Goal: Information Seeking & Learning: Learn about a topic

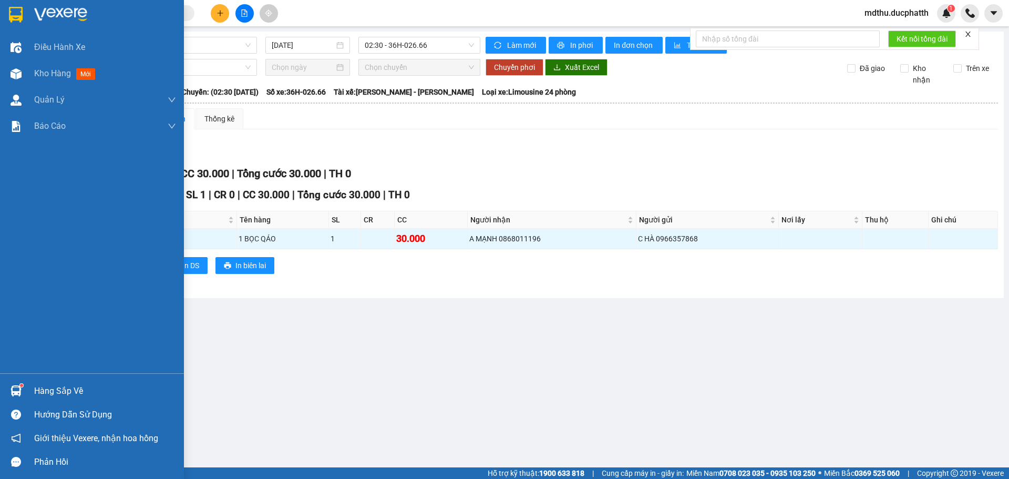
click at [22, 394] on div at bounding box center [16, 391] width 18 height 18
click at [18, 146] on div "Điều hành xe Kho hàng mới Quản Lý Quản lý thu hộ Quản lý chuyến Quản lý khách h…" at bounding box center [92, 239] width 184 height 479
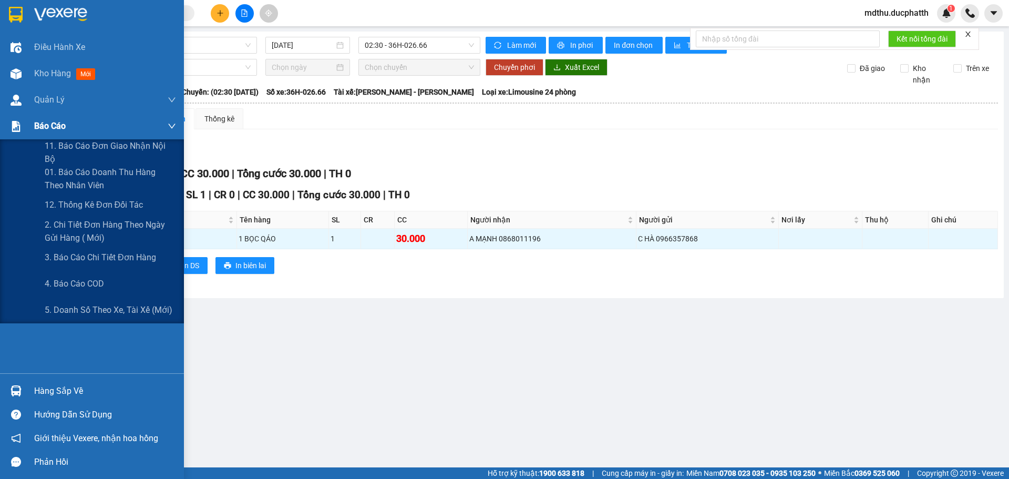
click at [48, 122] on span "Báo cáo" at bounding box center [50, 125] width 32 height 13
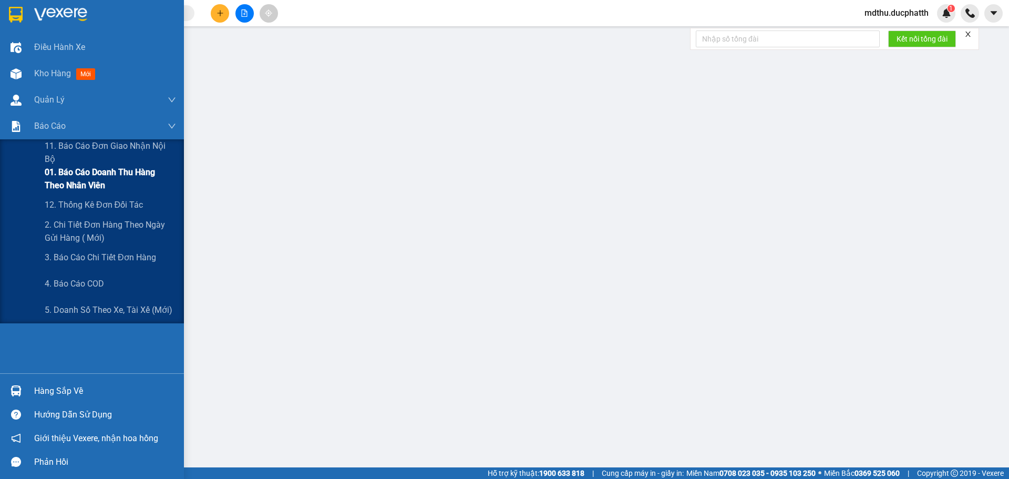
click at [80, 189] on span "01. Báo cáo doanh thu hàng theo nhân viên" at bounding box center [110, 179] width 131 height 26
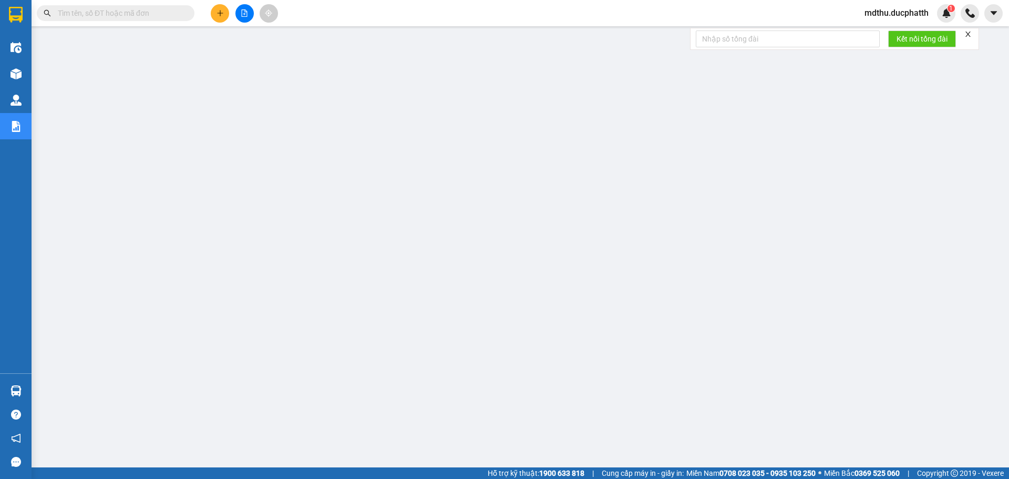
click at [899, 9] on span "mdthu.ducphatth" at bounding box center [896, 12] width 81 height 13
click at [881, 38] on li "Đăng xuất" at bounding box center [896, 32] width 84 height 17
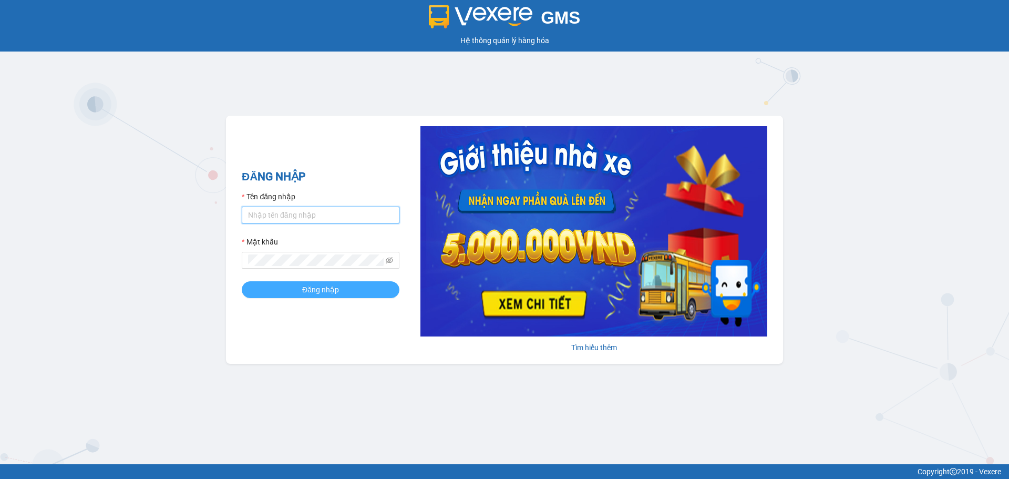
type input "mdthu.ducphatth"
click at [304, 287] on span "Đăng nhập" at bounding box center [320, 290] width 37 height 12
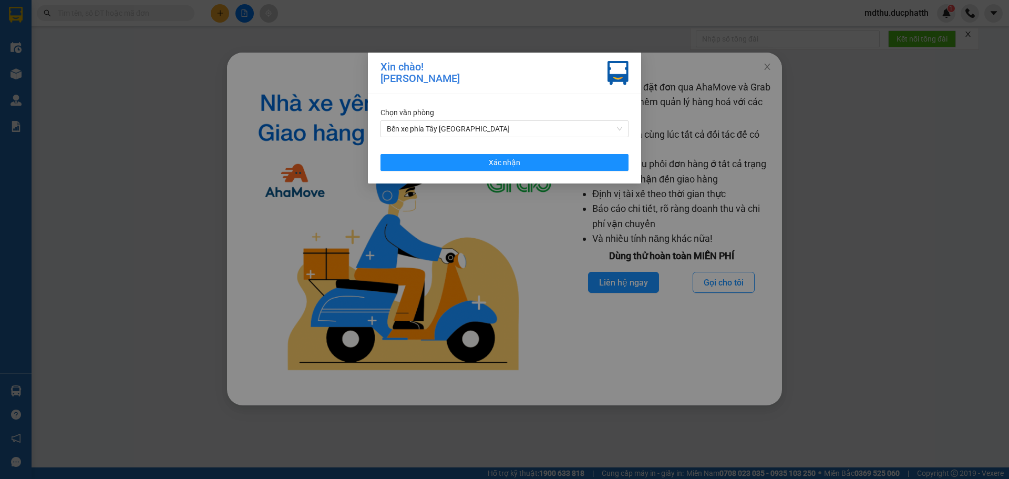
click at [451, 171] on div "Chọn văn phòng Bến xe phía Tây Thanh Hóa Xác nhận" at bounding box center [504, 138] width 273 height 89
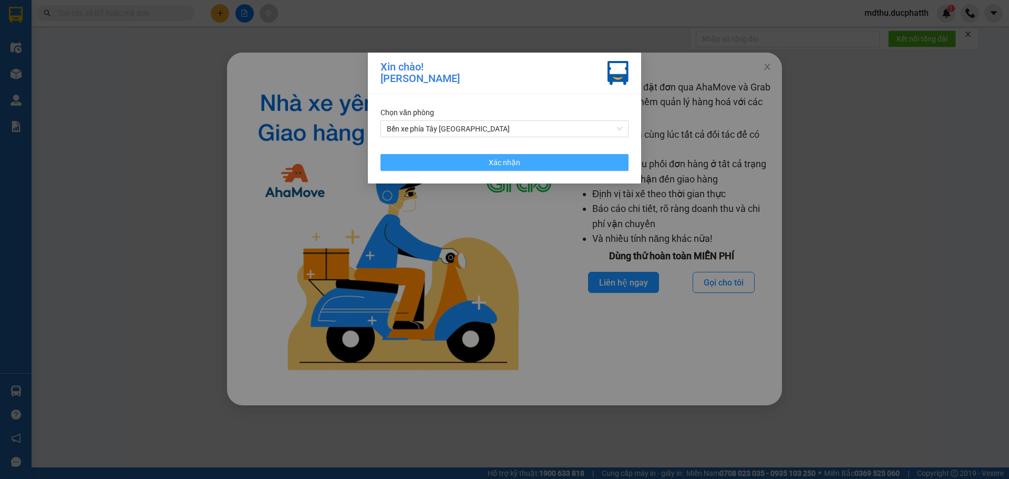
click at [464, 166] on button "Xác nhận" at bounding box center [505, 162] width 248 height 17
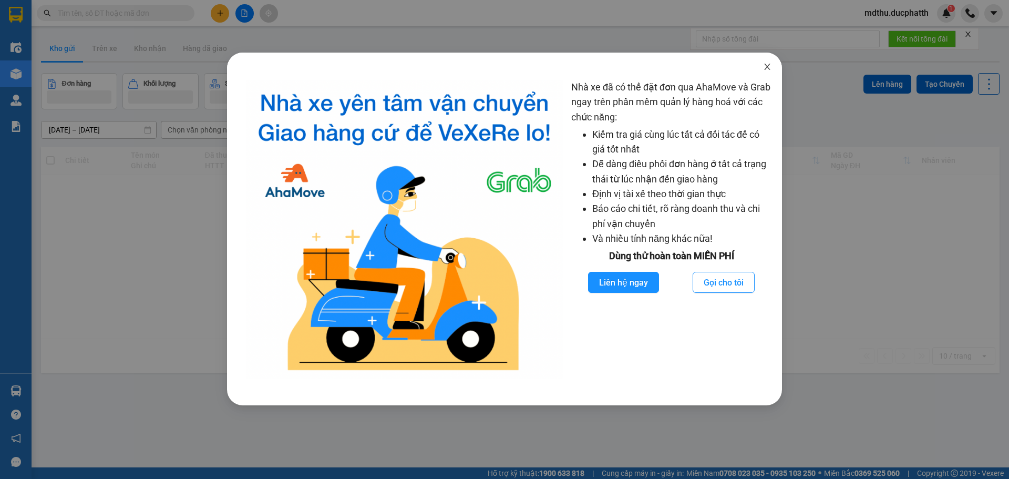
click at [771, 67] on icon "close" at bounding box center [767, 67] width 8 height 8
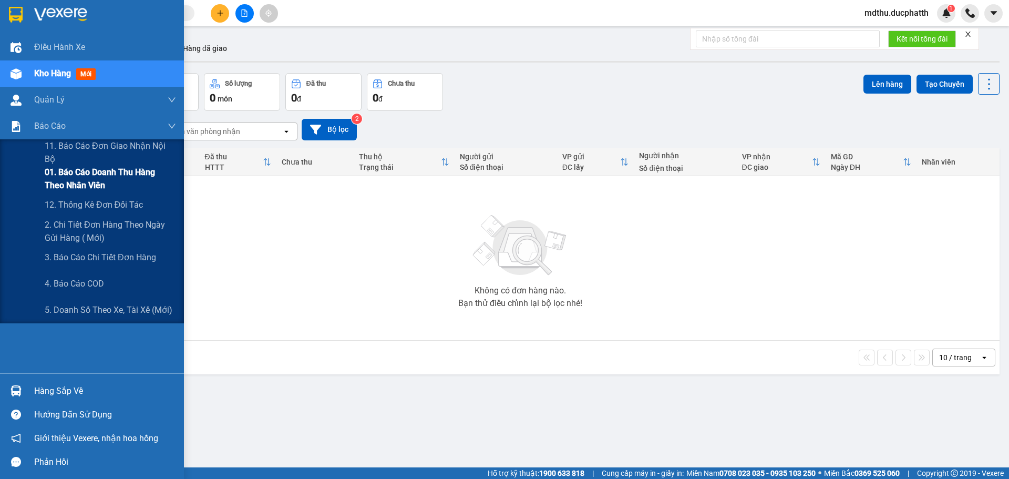
click at [90, 181] on span "01. Báo cáo doanh thu hàng theo nhân viên" at bounding box center [110, 179] width 131 height 26
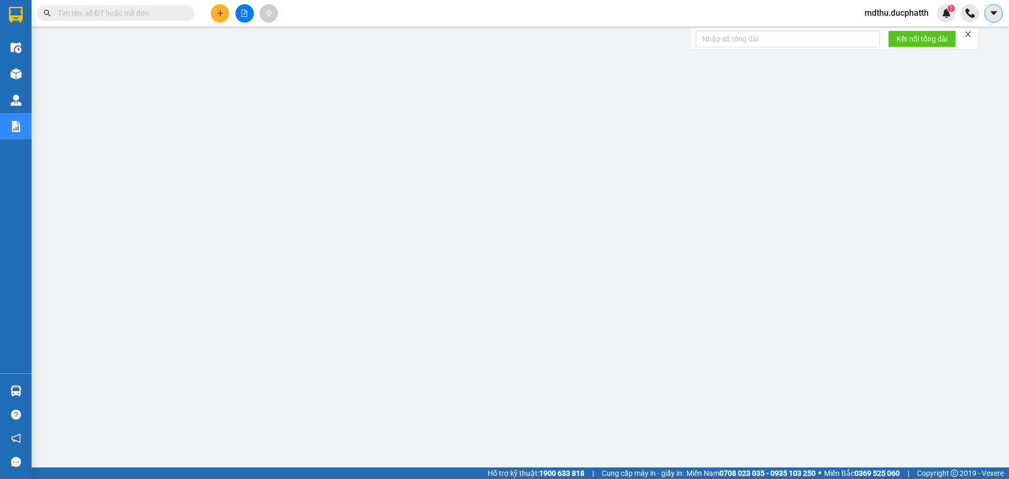
click at [996, 6] on button at bounding box center [993, 13] width 18 height 18
click at [888, 11] on span "mdthu.ducphatth" at bounding box center [896, 12] width 81 height 13
click at [888, 29] on span "Đăng xuất" at bounding box center [900, 33] width 60 height 12
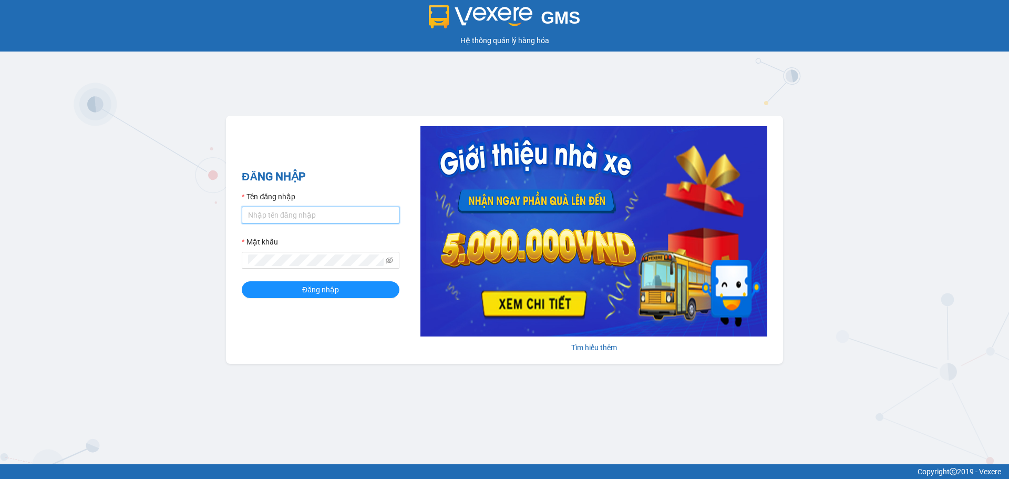
type input "mdthu.ducphatth"
click at [325, 219] on input "mdthu.ducphatth" at bounding box center [321, 215] width 158 height 17
click at [83, 258] on div "GMS Hệ thống quản lý hàng hóa ĐĂNG NHẬP Tên đăng nhập mdthu.ducphatth Mật khẩu …" at bounding box center [504, 232] width 1009 height 464
